Goal: Information Seeking & Learning: Learn about a topic

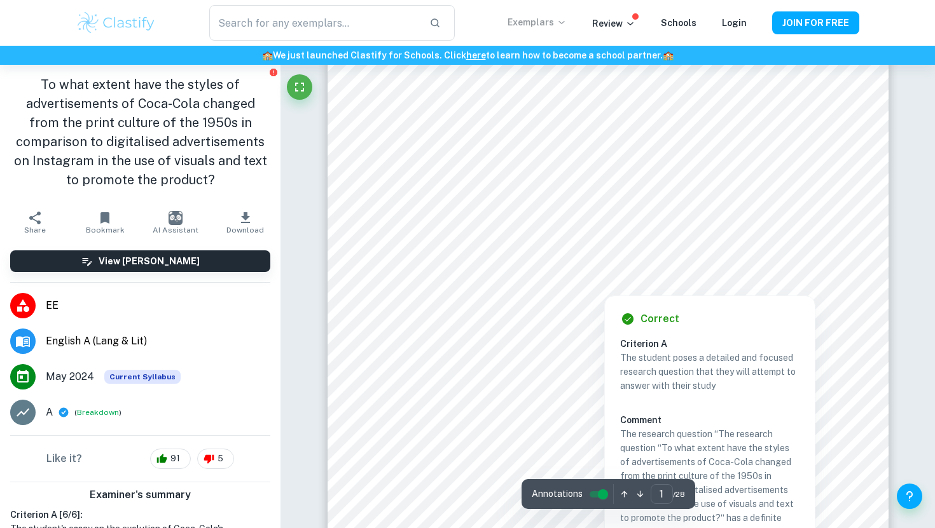
scroll to position [48, 0]
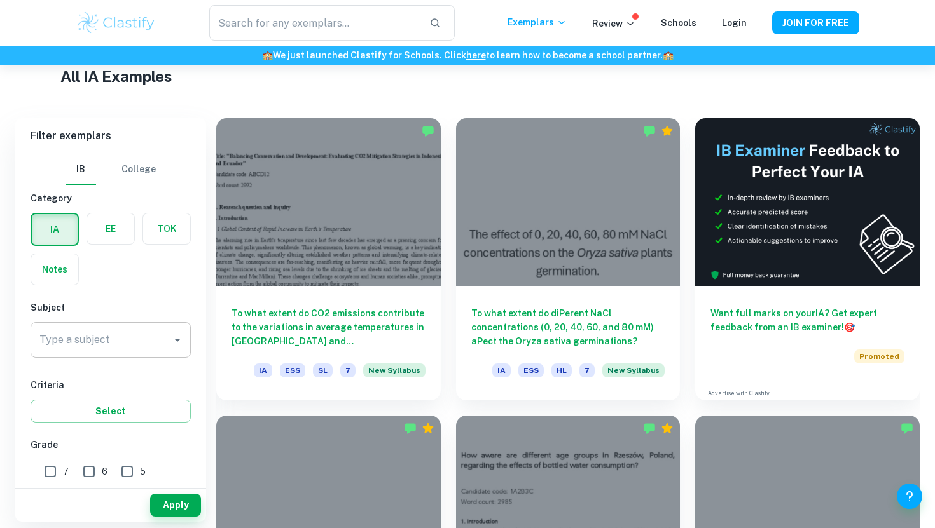
scroll to position [41, 0]
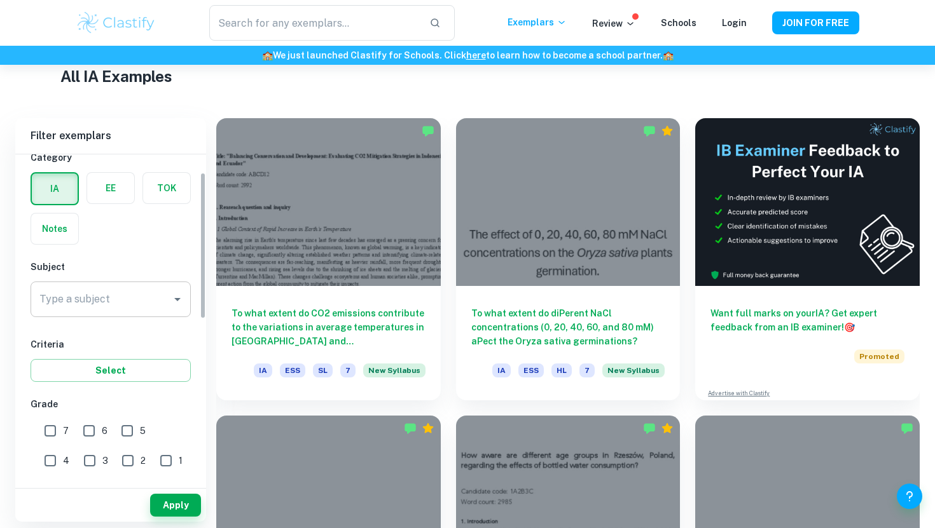
click at [117, 314] on div "Type a subject" at bounding box center [111, 300] width 160 height 36
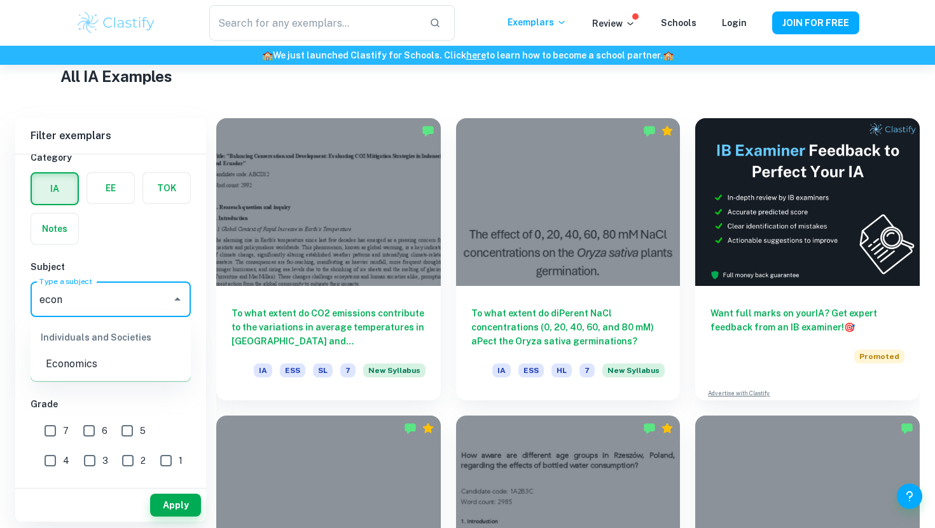
click at [109, 352] on div "Individuals and Societies" at bounding box center [111, 337] width 160 height 31
click at [107, 359] on li "Economics" at bounding box center [111, 364] width 160 height 23
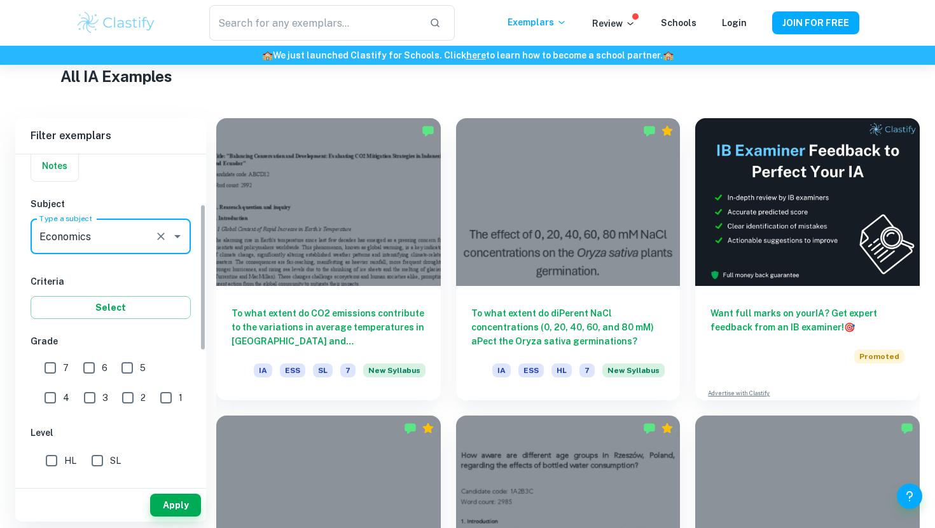
scroll to position [113, 0]
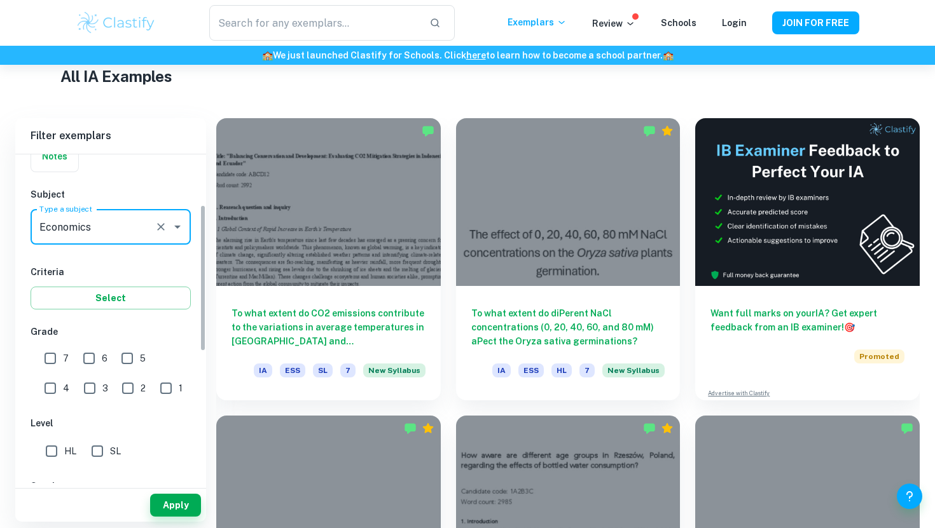
type input "Economics"
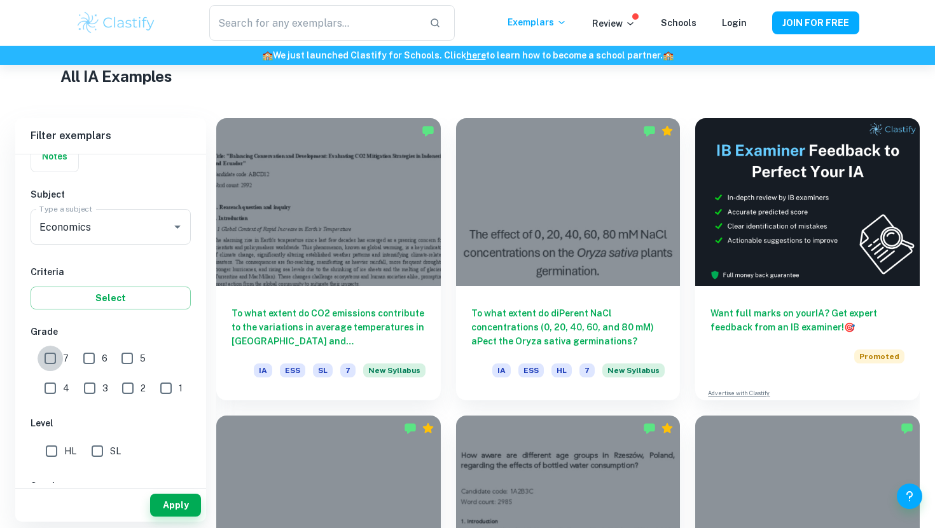
click at [45, 359] on input "7" at bounding box center [50, 358] width 25 height 25
checkbox input "true"
click at [52, 454] on input "HL" at bounding box center [51, 451] width 25 height 25
checkbox input "true"
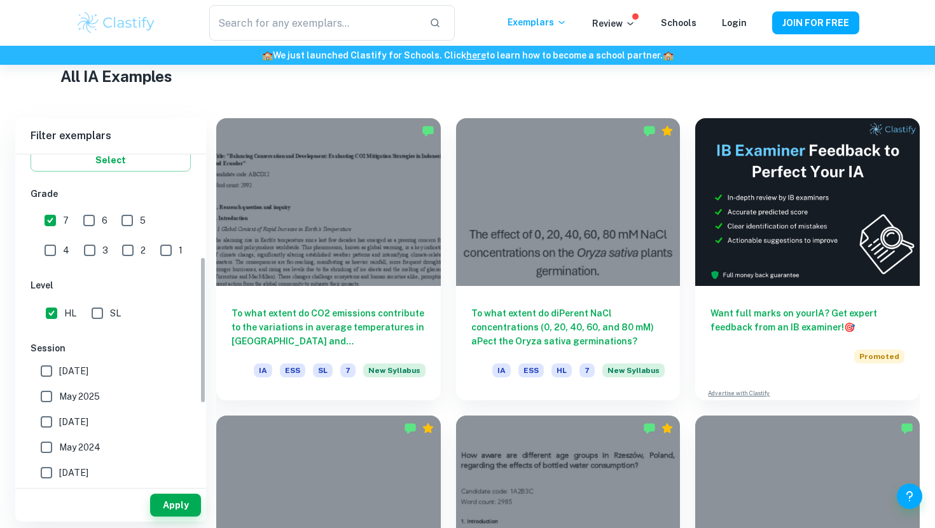
scroll to position [252, 0]
click at [81, 368] on span "May 2026" at bounding box center [73, 370] width 29 height 14
click at [59, 368] on input "May 2026" at bounding box center [46, 369] width 25 height 25
checkbox input "true"
click at [185, 509] on button "Apply" at bounding box center [175, 505] width 51 height 23
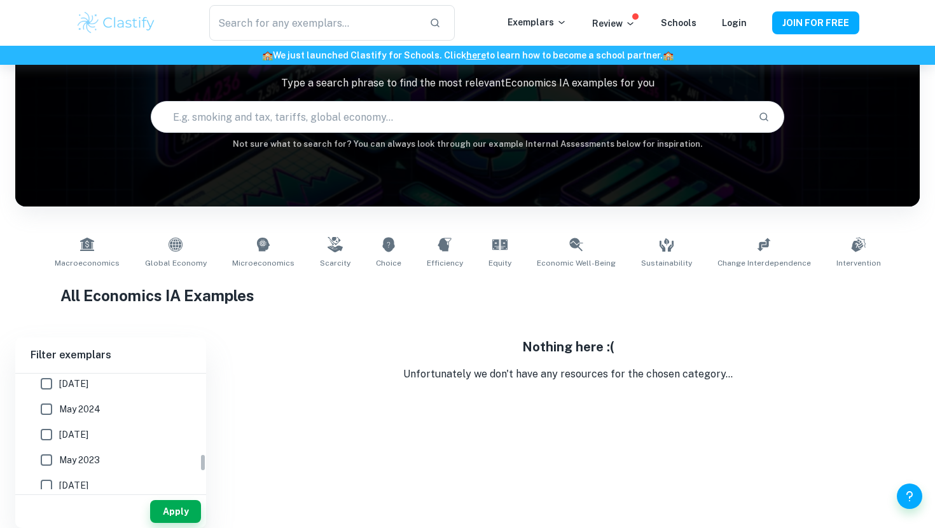
scroll to position [448, 0]
click at [69, 418] on span "May 2025" at bounding box center [79, 420] width 41 height 14
click at [59, 418] on input "May 2025" at bounding box center [46, 419] width 25 height 25
checkbox input "true"
click at [46, 392] on input "May 2026" at bounding box center [46, 394] width 25 height 25
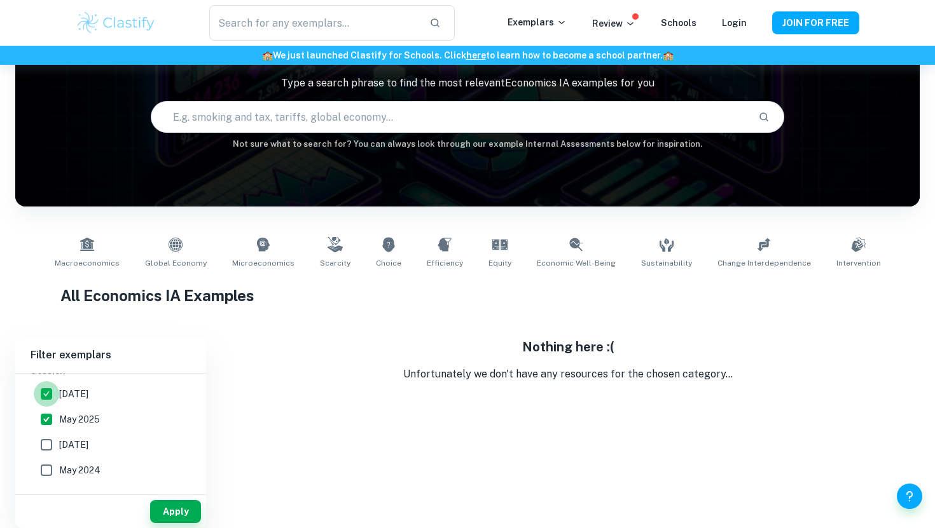
checkbox input "false"
click at [174, 500] on button "Apply" at bounding box center [175, 511] width 51 height 23
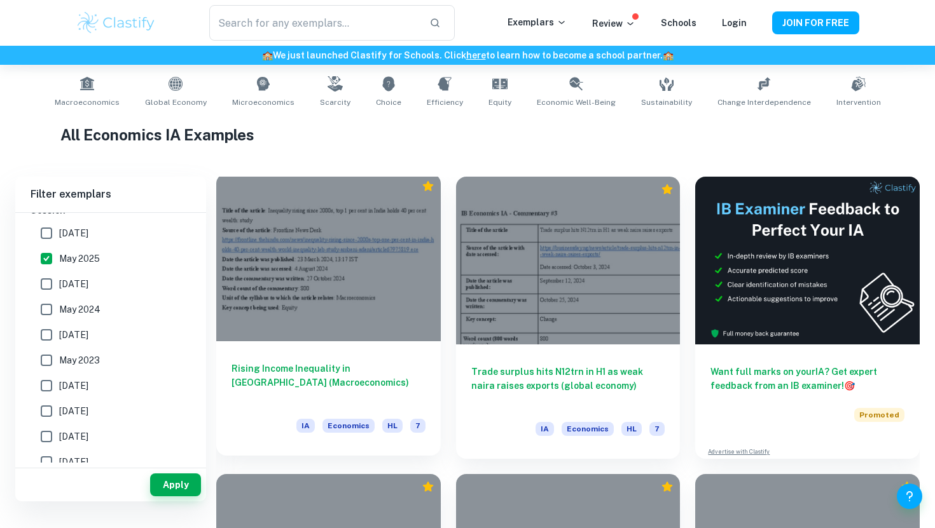
scroll to position [252, 0]
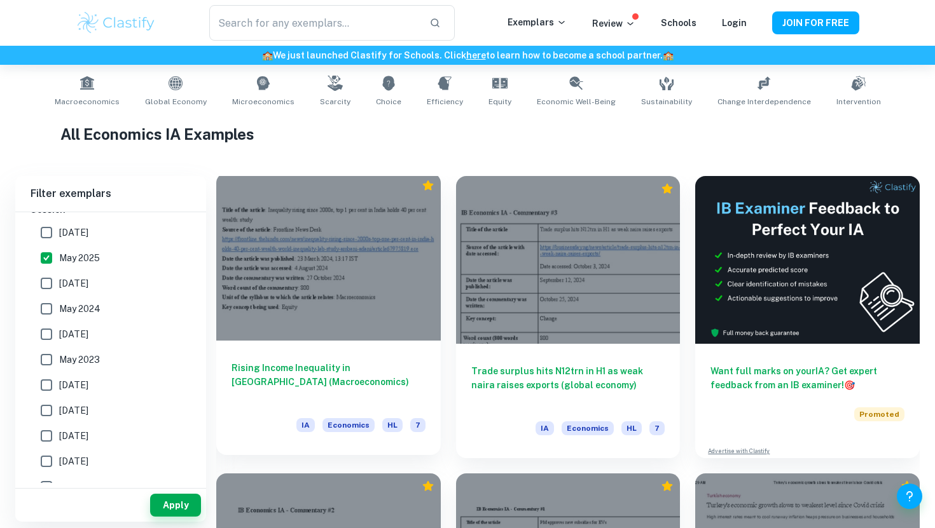
click at [291, 361] on div "Rising Income Inequality in India (Macroeconomics) IA Economics HL 7" at bounding box center [328, 398] width 224 height 114
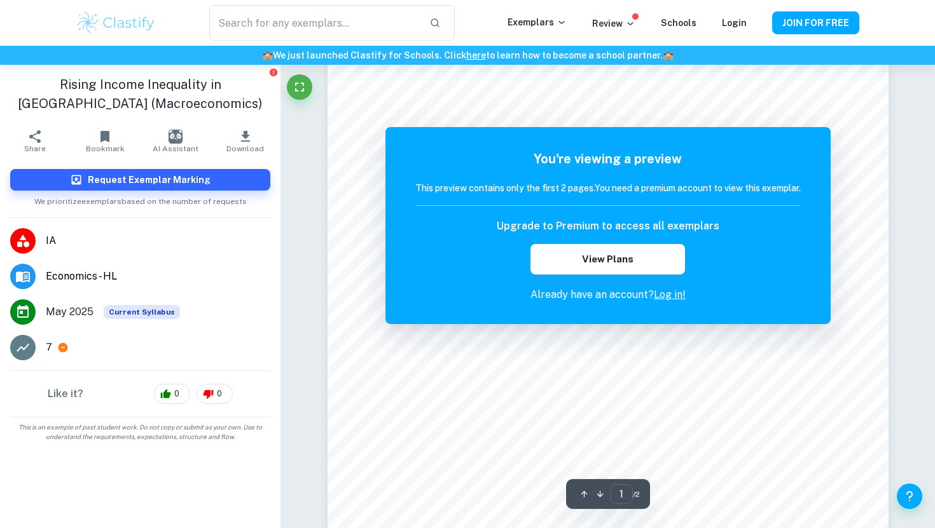
scroll to position [116, 0]
click at [671, 296] on link "Log in!" at bounding box center [670, 295] width 32 height 12
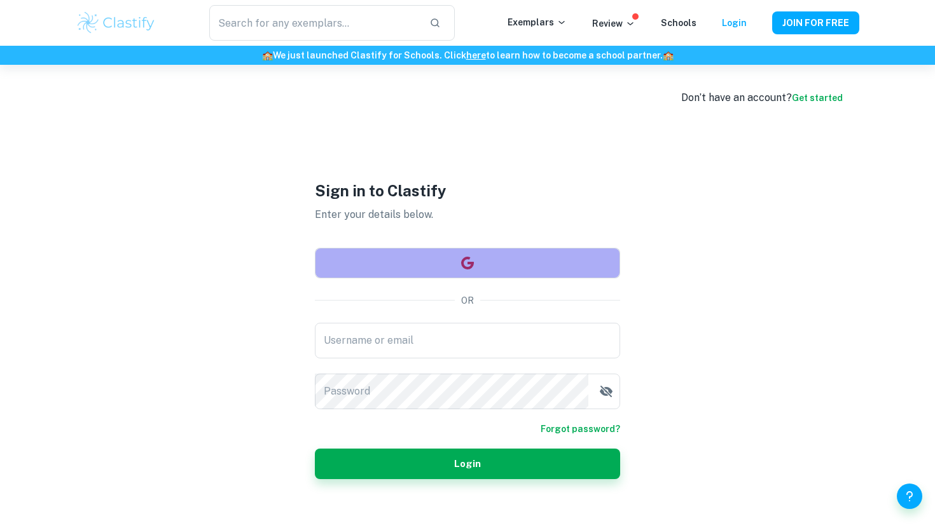
click at [457, 271] on button "button" at bounding box center [467, 263] width 305 height 31
click at [487, 267] on button "button" at bounding box center [467, 263] width 305 height 31
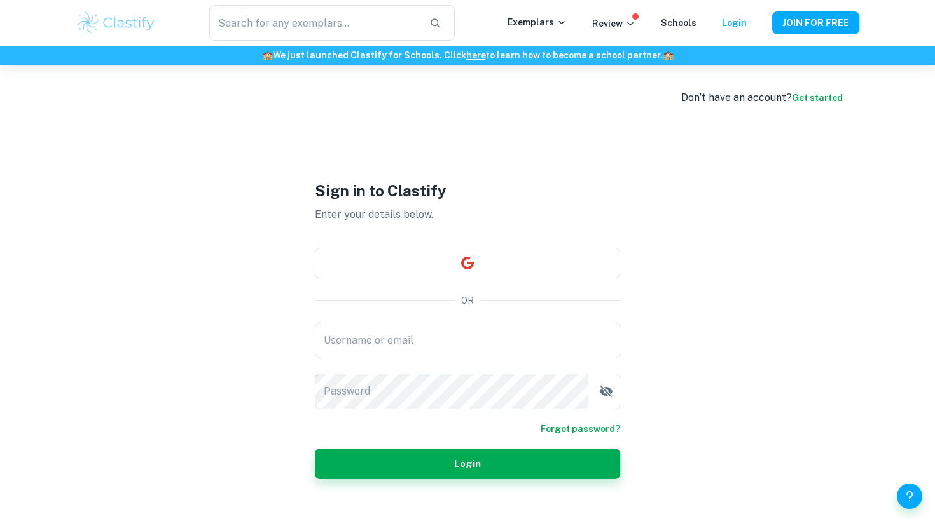
scroll to position [65, 0]
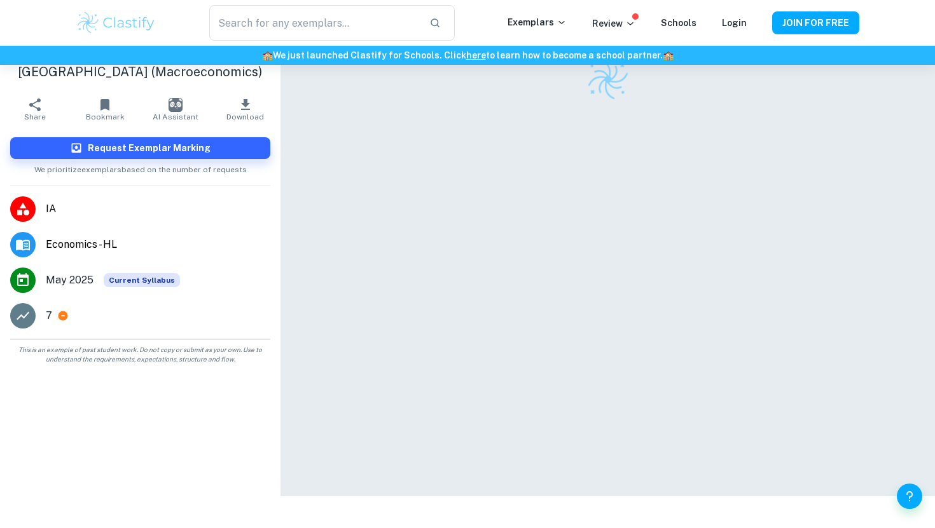
click at [60, 317] on icon at bounding box center [64, 317] width 10 height 10
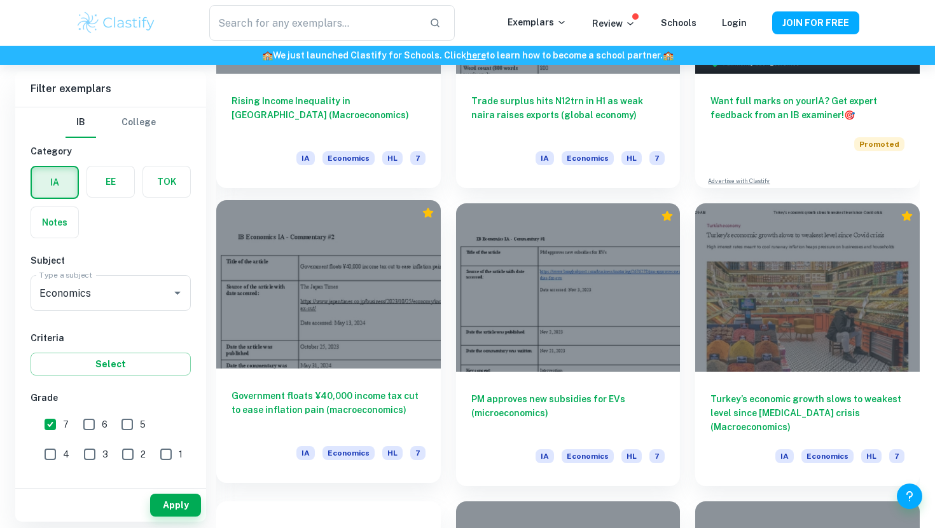
scroll to position [525, 0]
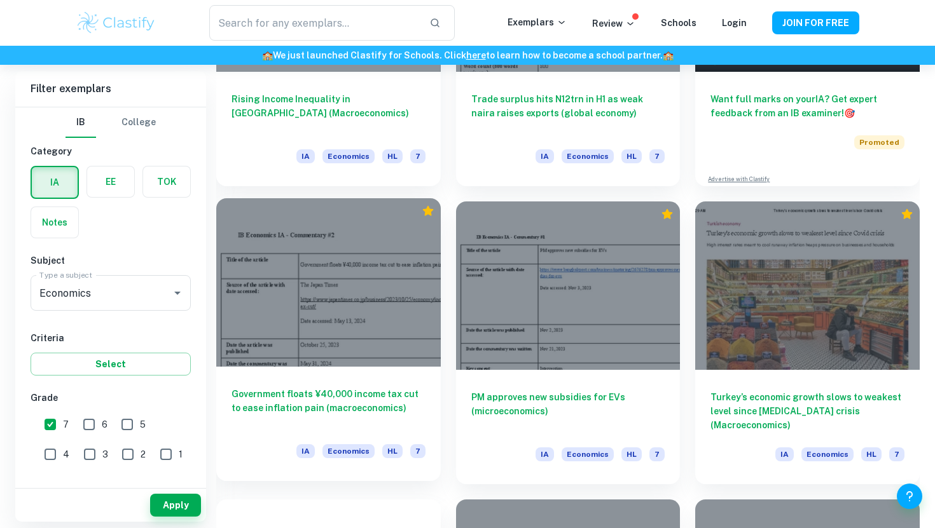
click at [316, 392] on h6 "Government floats ¥40,000 income tax cut to ease inflation pain (macroeconomics)" at bounding box center [328, 408] width 194 height 42
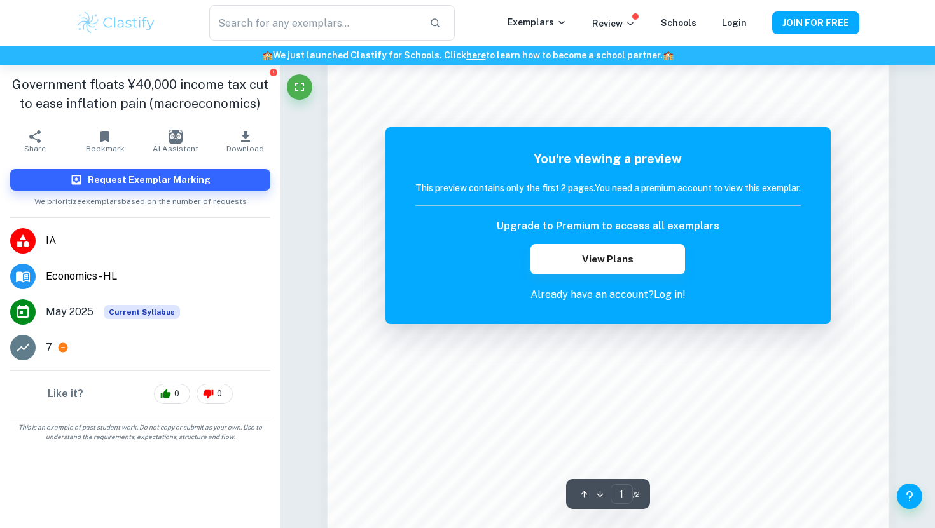
scroll to position [876, 0]
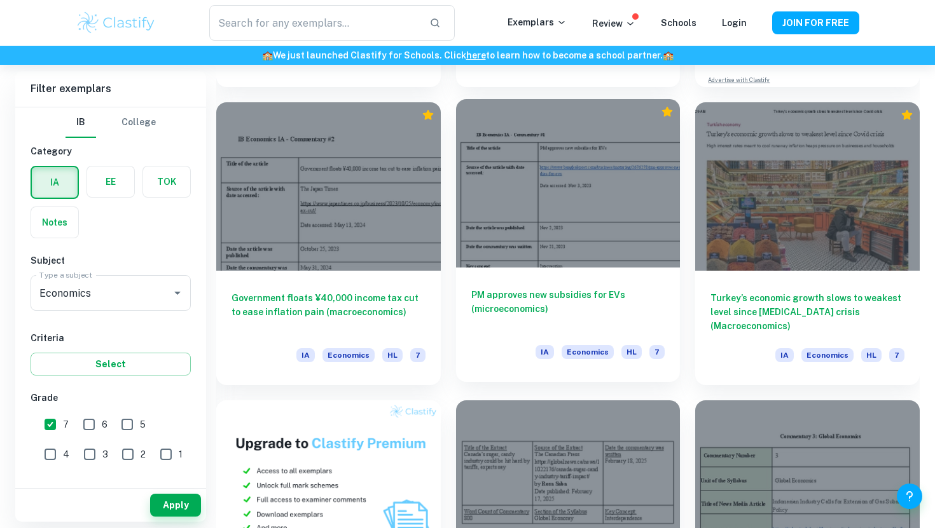
scroll to position [665, 0]
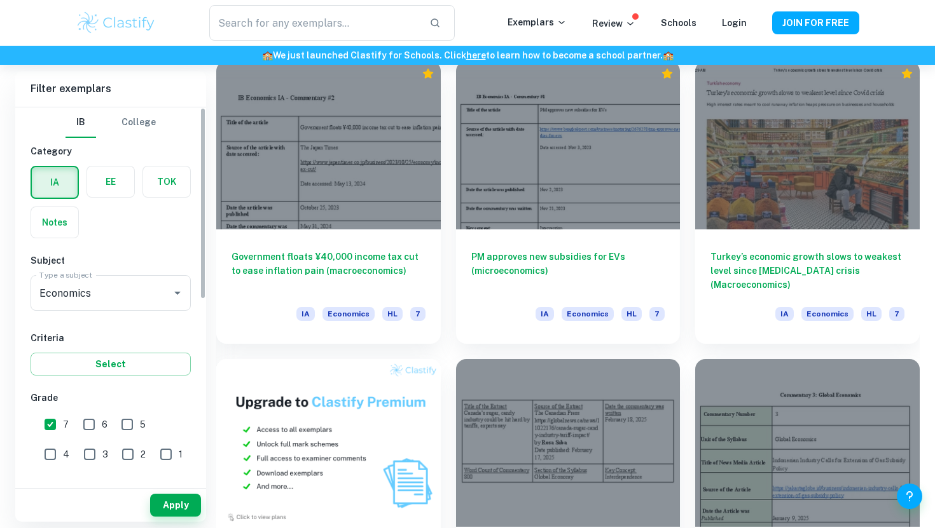
click at [51, 424] on input "7" at bounding box center [50, 424] width 25 height 25
checkbox input "false"
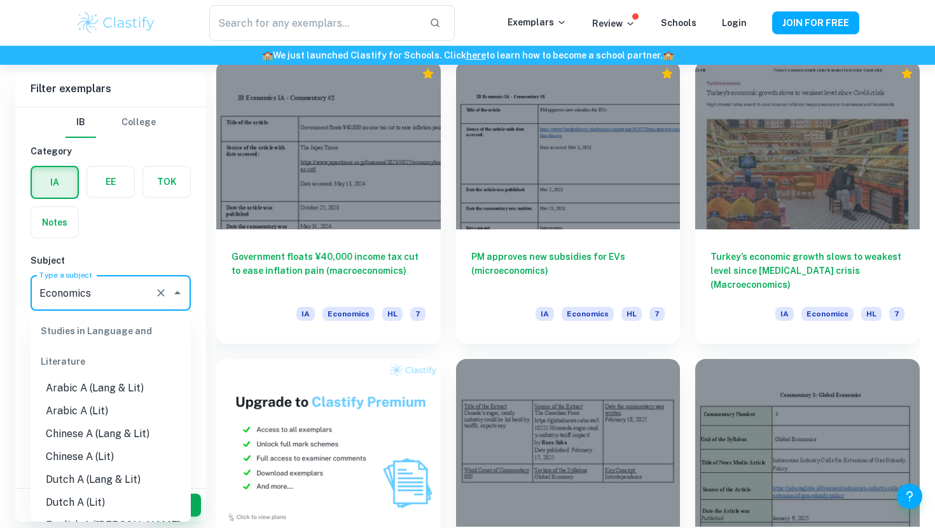
click at [104, 305] on input "Economics" at bounding box center [92, 293] width 113 height 24
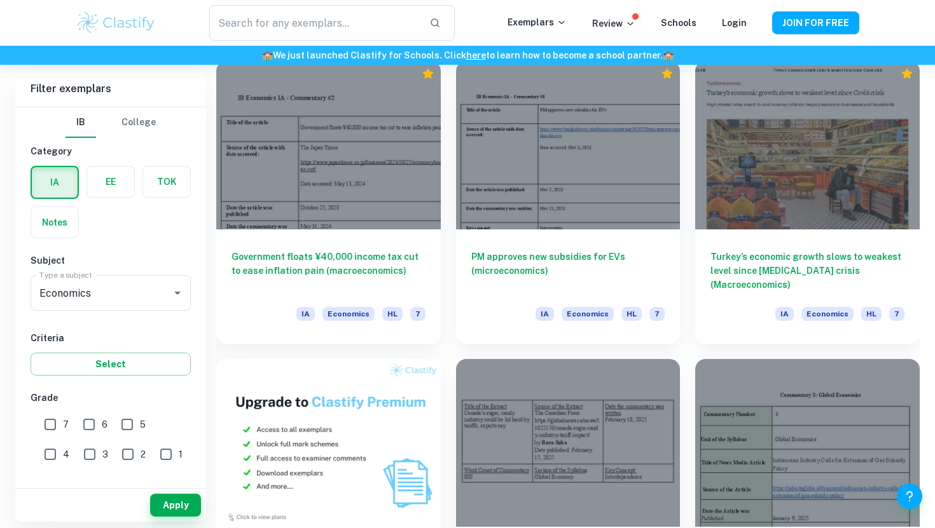
click at [148, 228] on div "IA EE TOK Notes" at bounding box center [107, 198] width 168 height 80
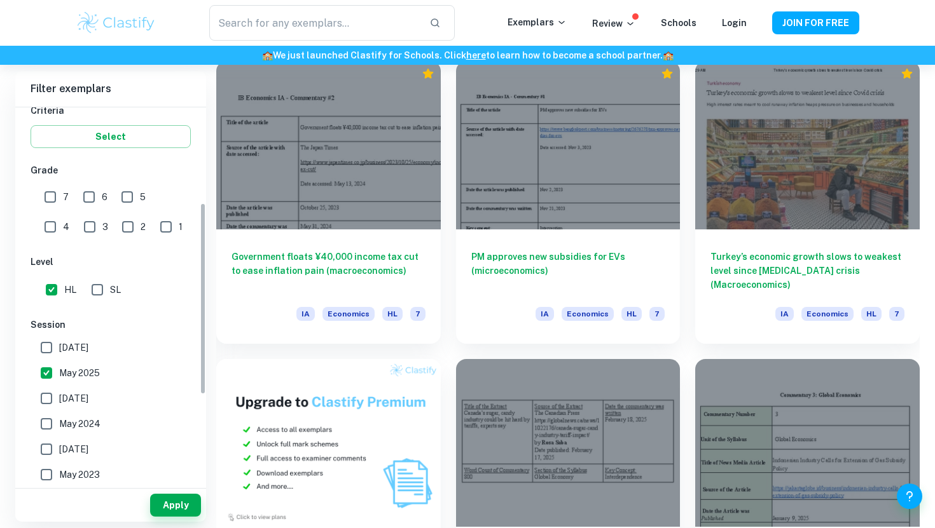
scroll to position [229, 0]
click at [88, 341] on span "May 2026" at bounding box center [73, 347] width 29 height 14
click at [59, 341] on input "May 2026" at bounding box center [46, 346] width 25 height 25
checkbox input "true"
click at [44, 368] on input "May 2025" at bounding box center [46, 371] width 25 height 25
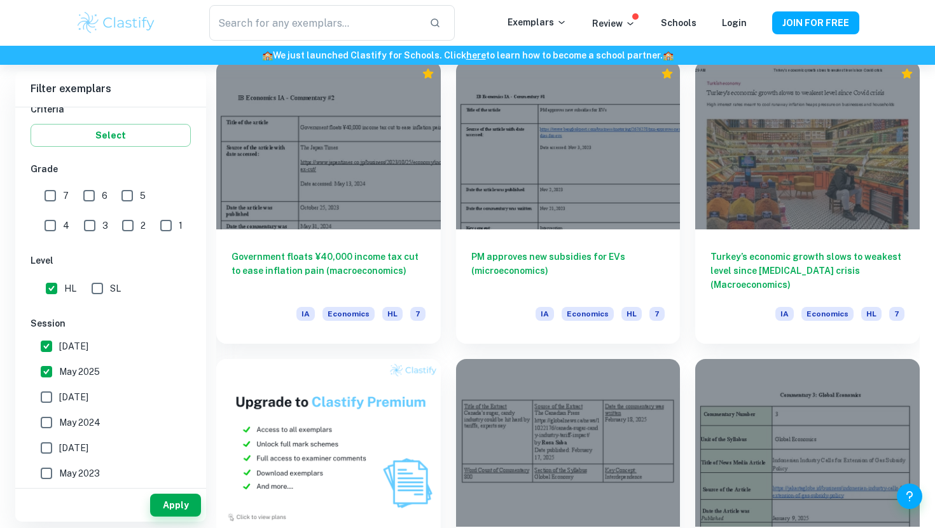
checkbox input "false"
click at [165, 501] on button "Apply" at bounding box center [175, 505] width 51 height 23
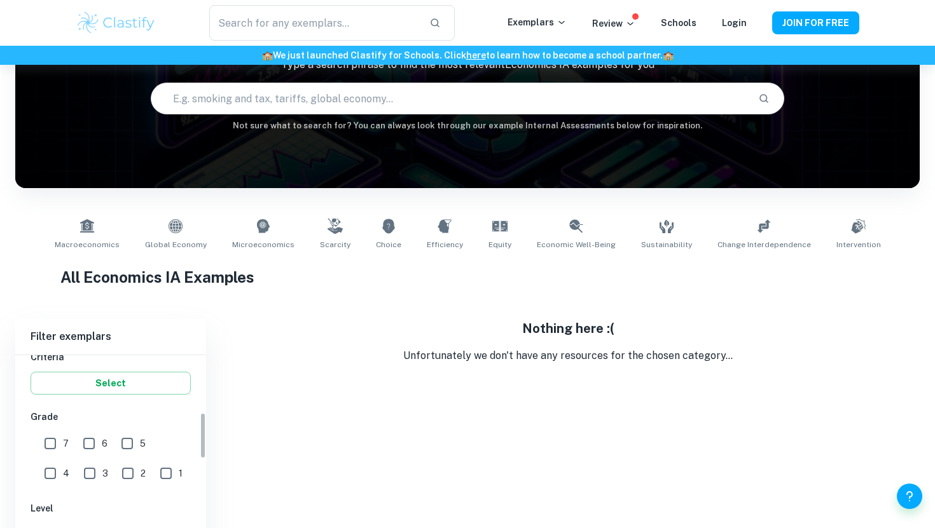
scroll to position [91, 0]
